Goal: Navigation & Orientation: Find specific page/section

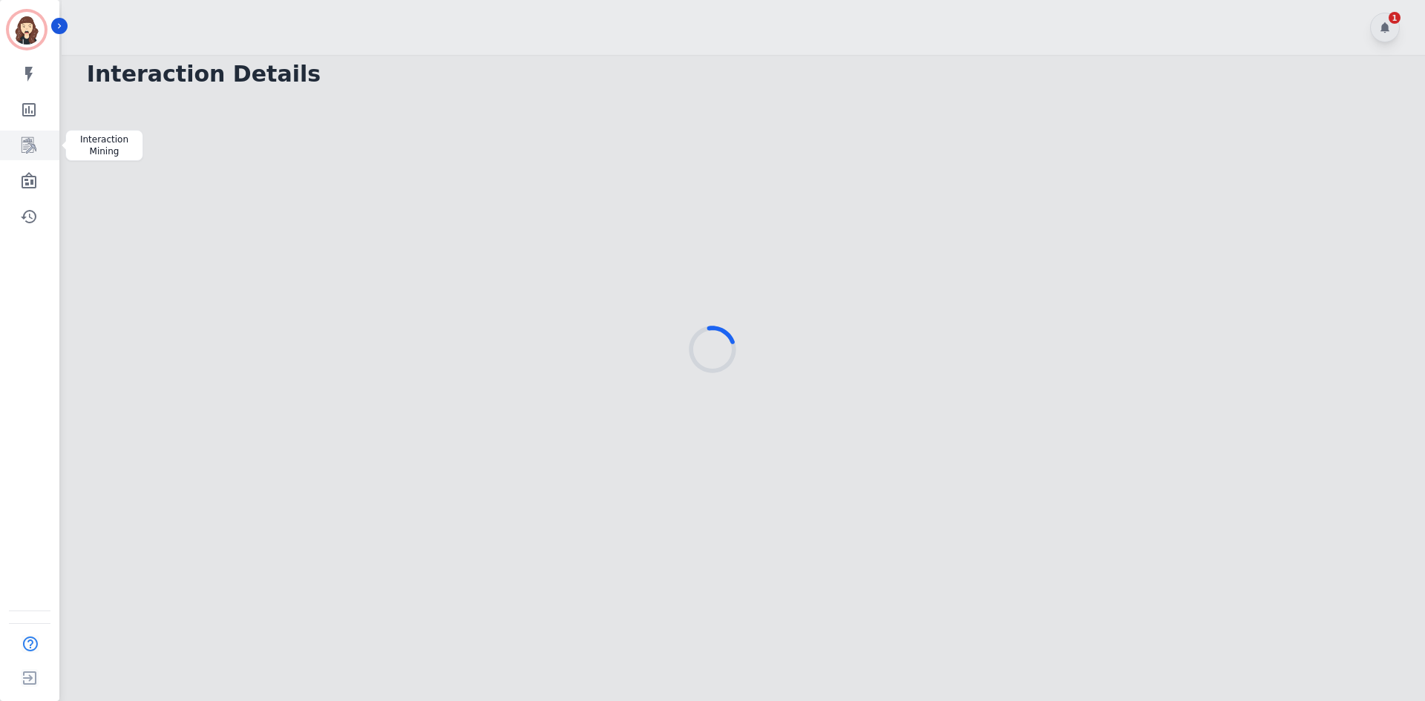
click at [27, 156] on link "Sidebar" at bounding box center [30, 146] width 57 height 30
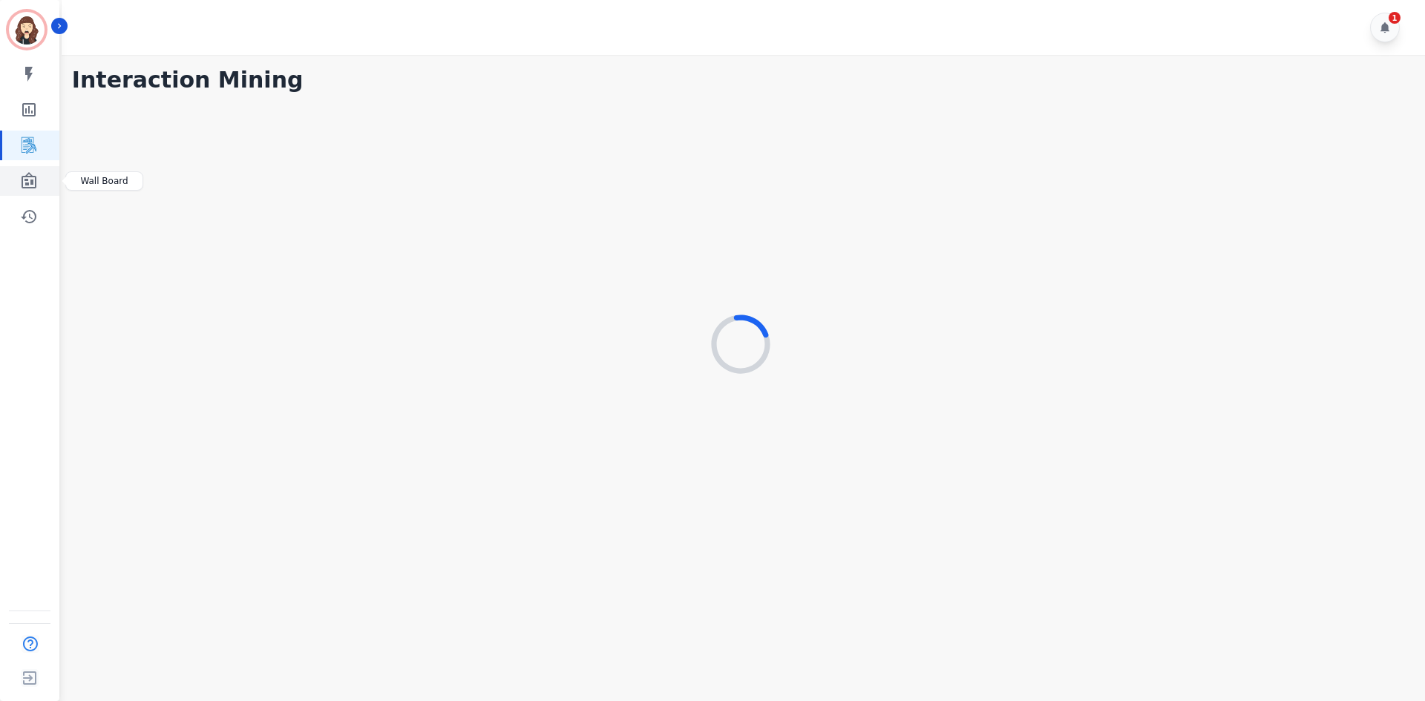
click at [26, 180] on icon "Sidebar" at bounding box center [29, 180] width 15 height 16
